Goal: Task Accomplishment & Management: Use online tool/utility

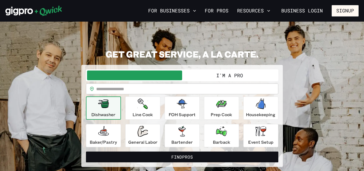
drag, startPoint x: 358, startPoint y: 6, endPoint x: 368, endPoint y: 21, distance: 17.6
click at [364, 21] on html "**********" at bounding box center [182, 85] width 364 height 171
click at [138, 114] on p "Line Cook" at bounding box center [143, 114] width 20 height 6
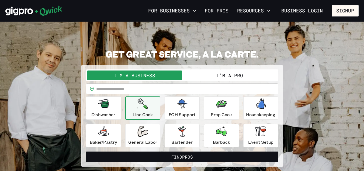
click at [200, 73] on button "I'm a Pro" at bounding box center [229, 75] width 95 height 10
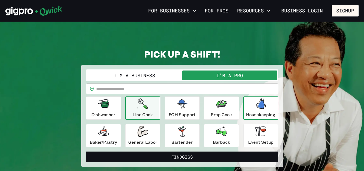
click at [265, 115] on p "Housekeeping" at bounding box center [260, 114] width 29 height 6
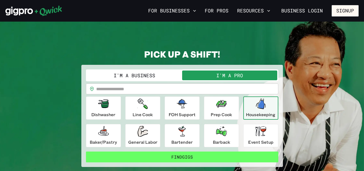
click at [206, 156] on button "Find Gigs" at bounding box center [182, 156] width 192 height 11
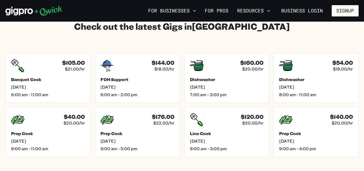
scroll to position [757, 0]
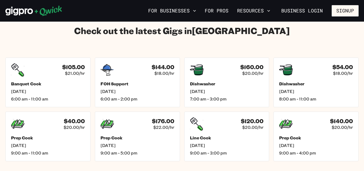
drag, startPoint x: 368, startPoint y: 12, endPoint x: 367, endPoint y: 99, distance: 87.8
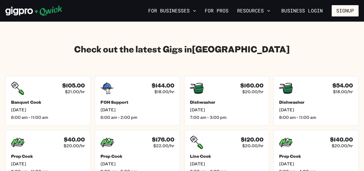
scroll to position [741, 0]
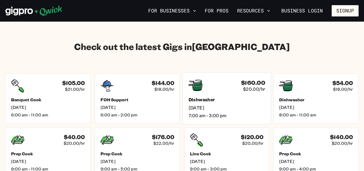
click at [218, 82] on div "$160.00 $20.00/hr" at bounding box center [226, 85] width 77 height 14
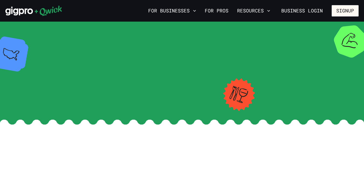
scroll to position [741, 0]
